Goal: Find specific page/section: Find specific page/section

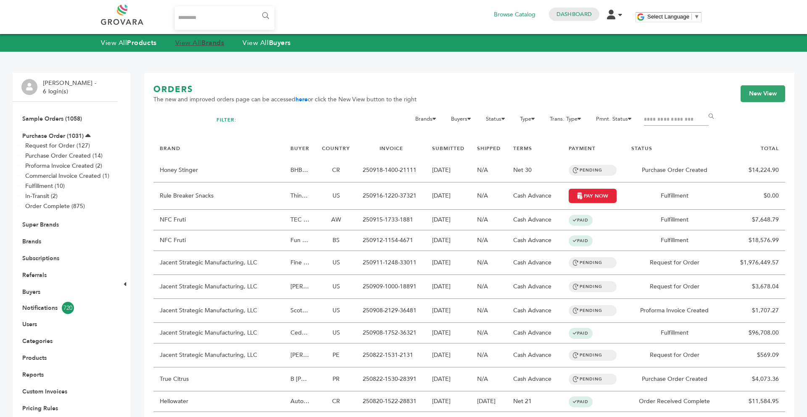
click at [210, 42] on strong "Brands" at bounding box center [212, 42] width 23 height 9
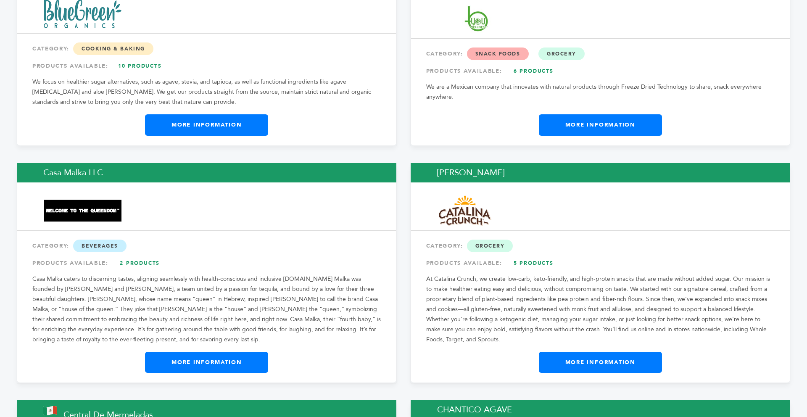
scroll to position [2891, 0]
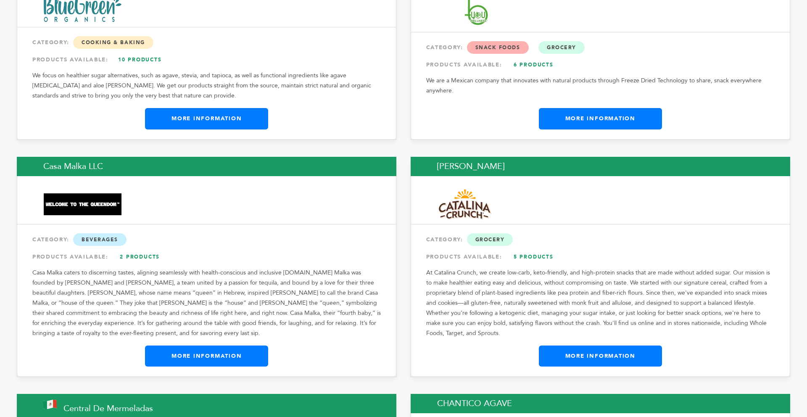
click at [579, 345] on link "More Information" at bounding box center [600, 355] width 123 height 21
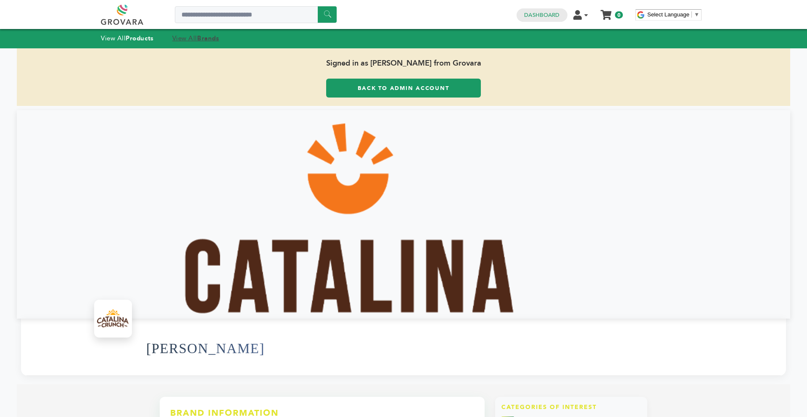
click at [192, 37] on link "View All Brands" at bounding box center [195, 38] width 47 height 8
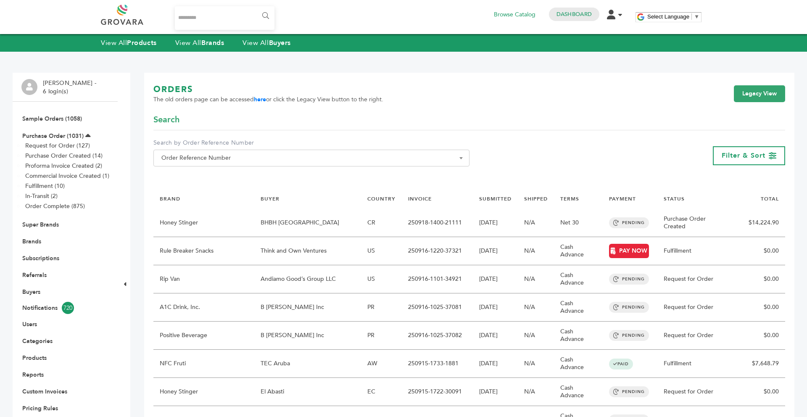
click at [23, 246] on li "Brands" at bounding box center [64, 241] width 87 height 17
click at [26, 243] on link "Brands" at bounding box center [31, 241] width 19 height 8
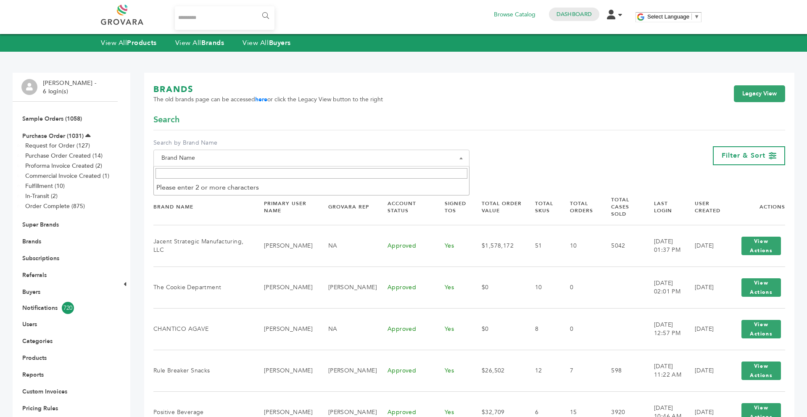
click at [231, 162] on span "Brand Name" at bounding box center [311, 158] width 307 height 12
click at [223, 168] on input "Search" at bounding box center [311, 173] width 312 height 11
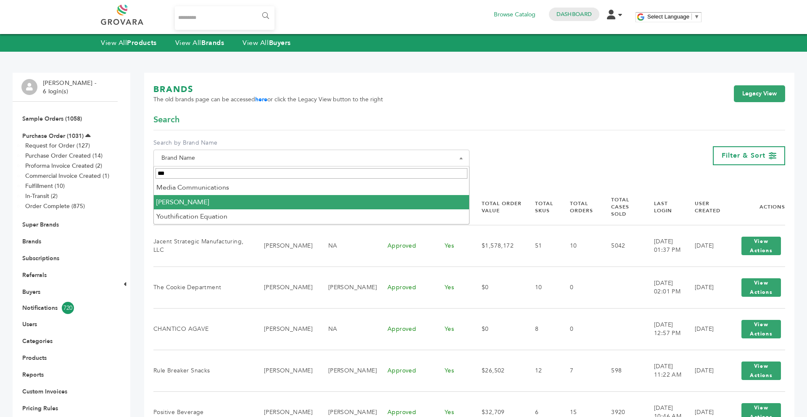
type input "***"
select select "**********"
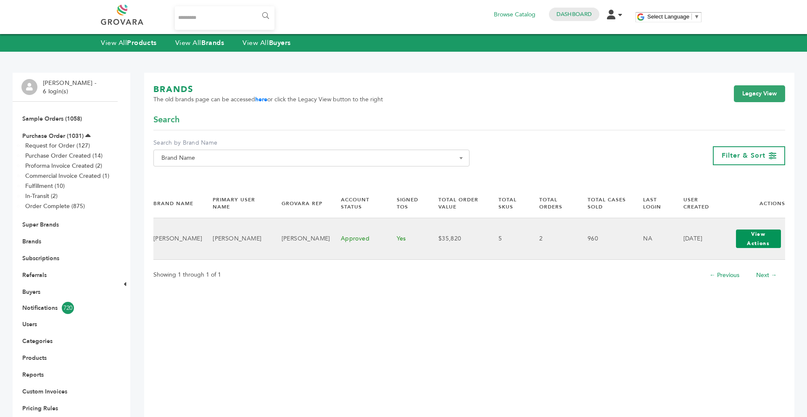
click at [748, 242] on button "View Actions" at bounding box center [758, 238] width 45 height 18
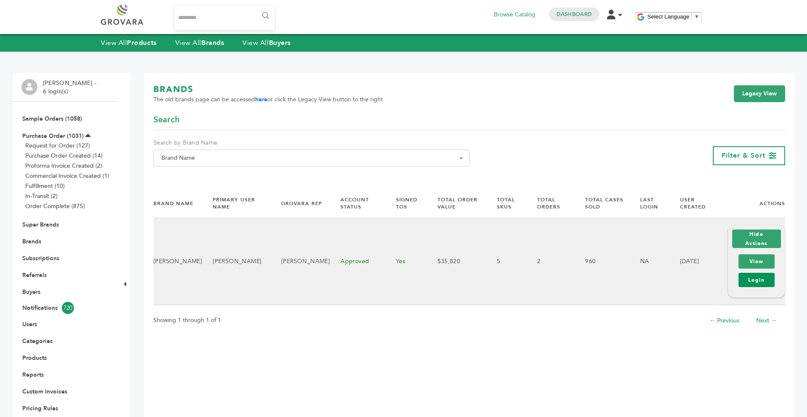
click at [748, 282] on link "Login" at bounding box center [756, 280] width 36 height 14
